Goal: Information Seeking & Learning: Learn about a topic

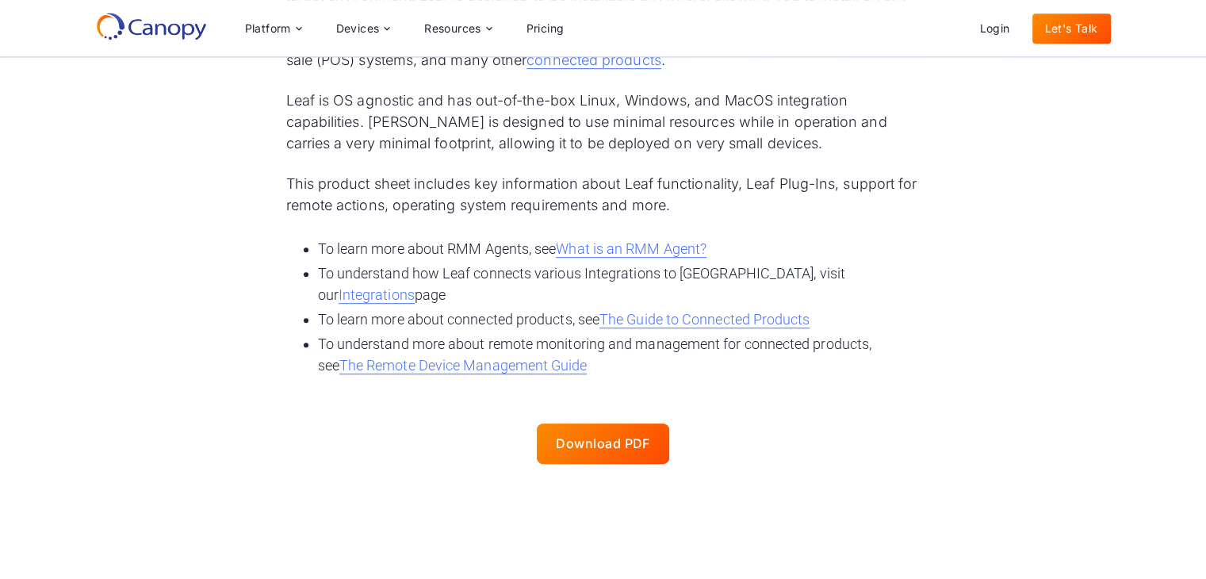
click at [1169, 460] on div "Leaf is Canopy’s endpoint software Agent that is deployed onto a host controlle…" at bounding box center [603, 303] width 1206 height 1468
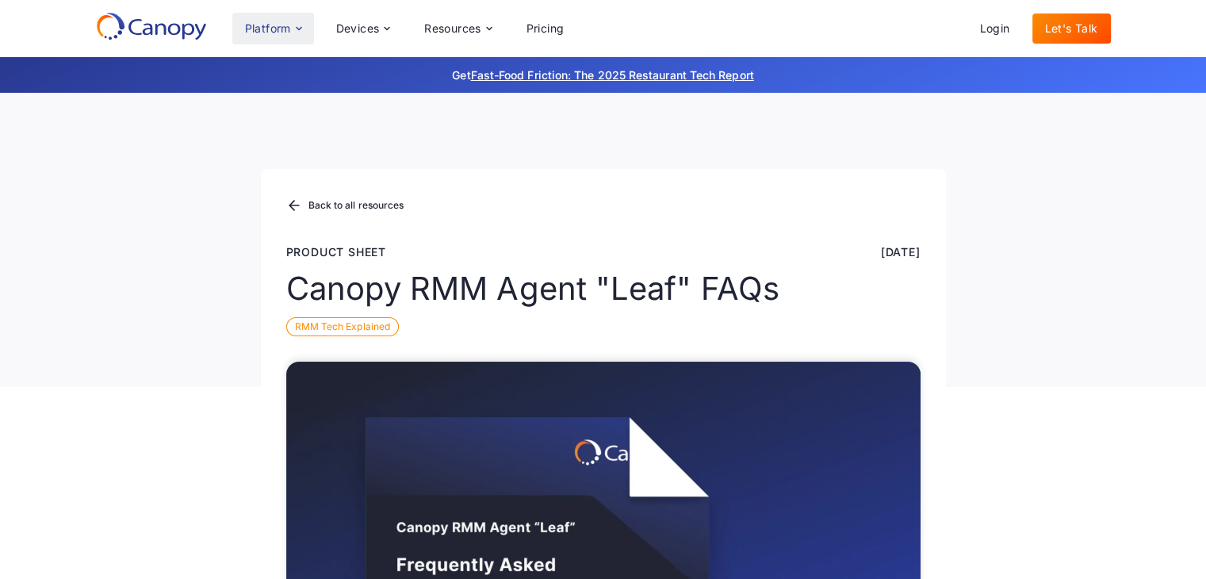
click at [309, 31] on div "Platform" at bounding box center [273, 29] width 82 height 32
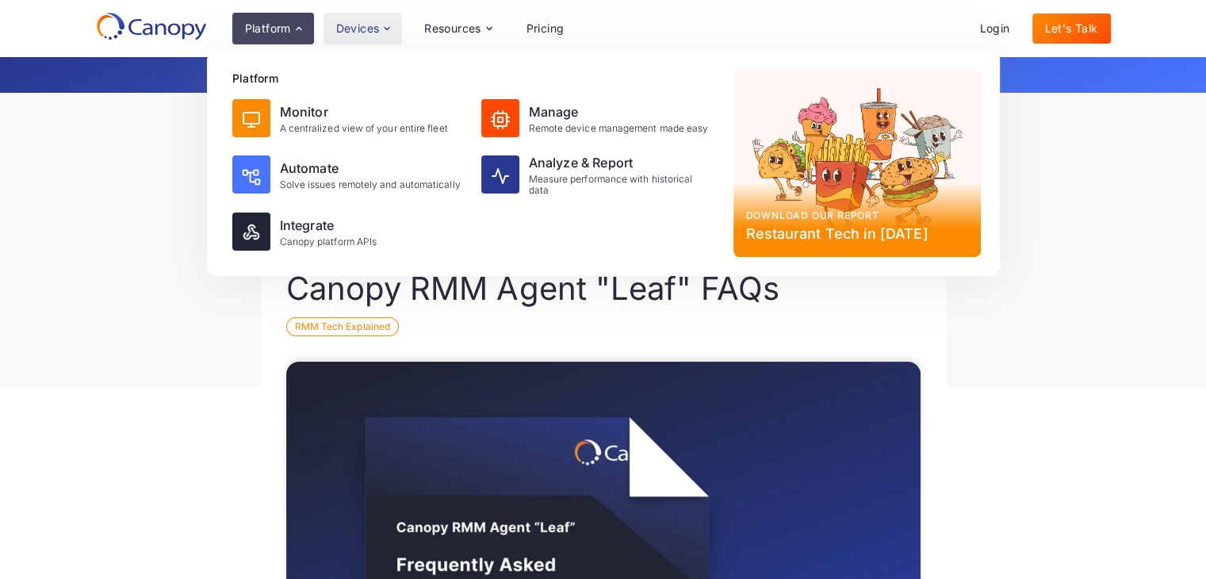
click at [377, 33] on div "Devices" at bounding box center [358, 28] width 44 height 11
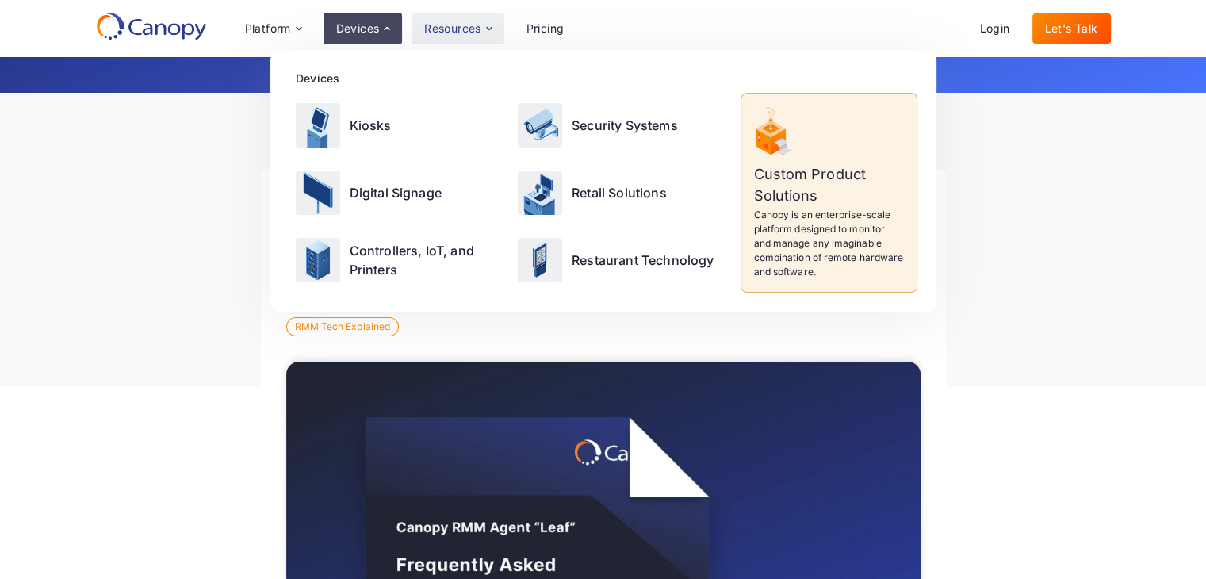
click at [488, 43] on div "Resources" at bounding box center [457, 29] width 92 height 32
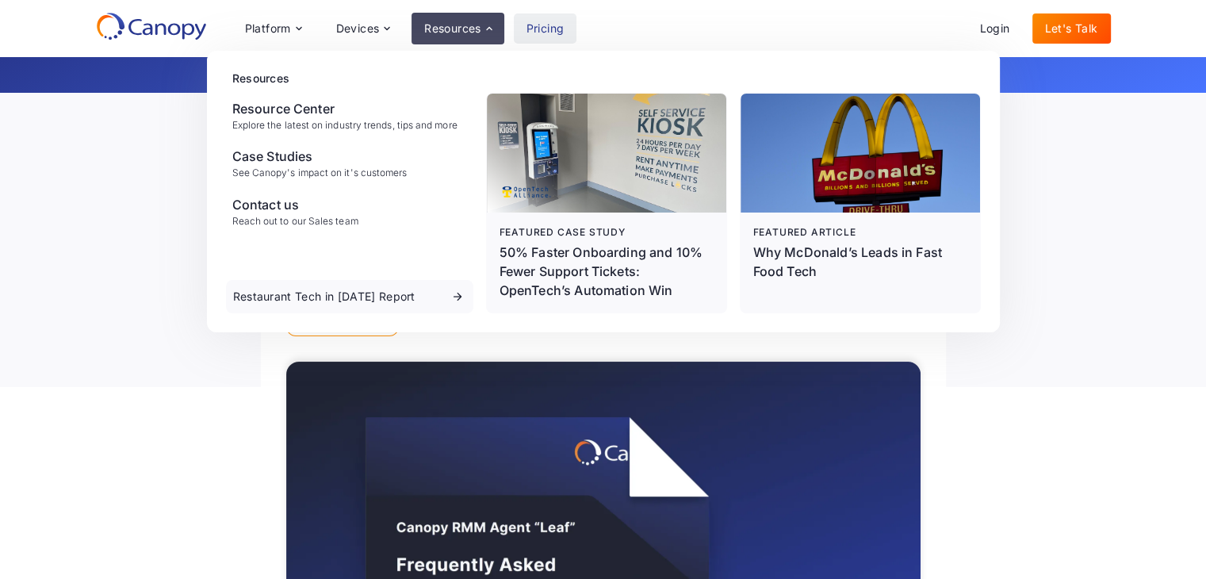
click at [574, 29] on link "Pricing" at bounding box center [545, 28] width 63 height 30
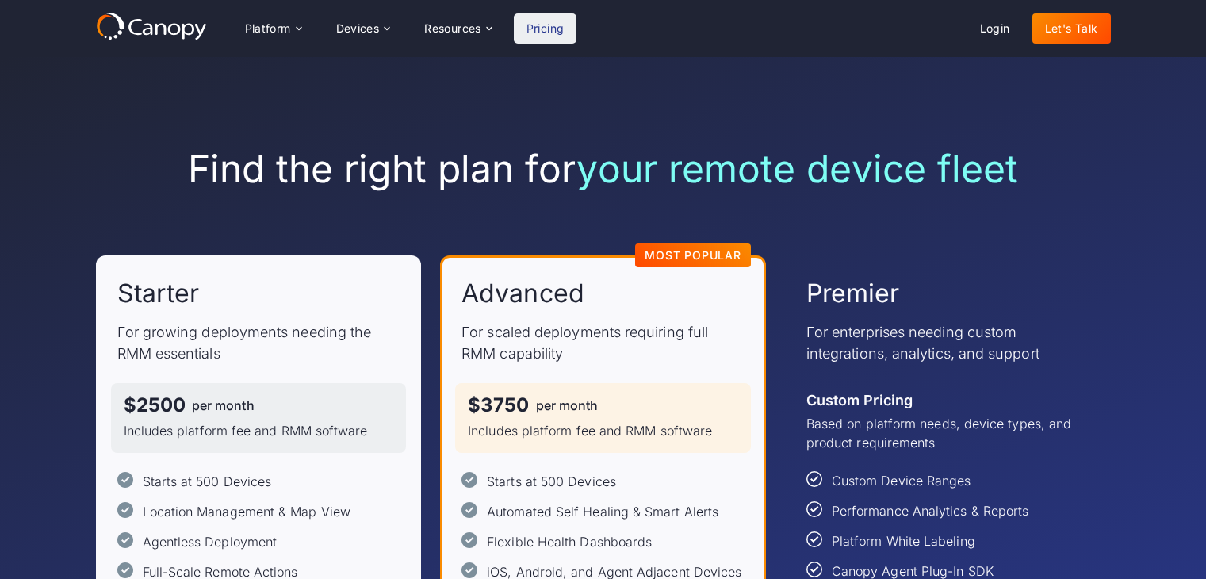
click at [277, 29] on div "Platform" at bounding box center [268, 28] width 46 height 11
click at [280, 34] on div "Platform" at bounding box center [268, 28] width 46 height 11
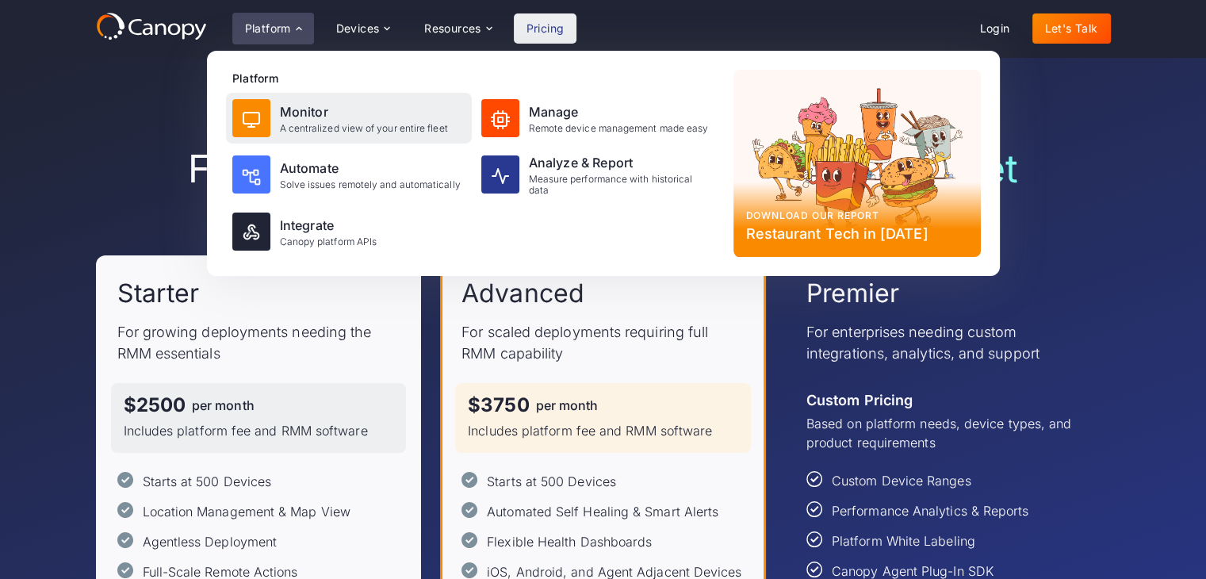
click at [310, 115] on div "Monitor" at bounding box center [364, 111] width 168 height 19
